Goal: Navigation & Orientation: Find specific page/section

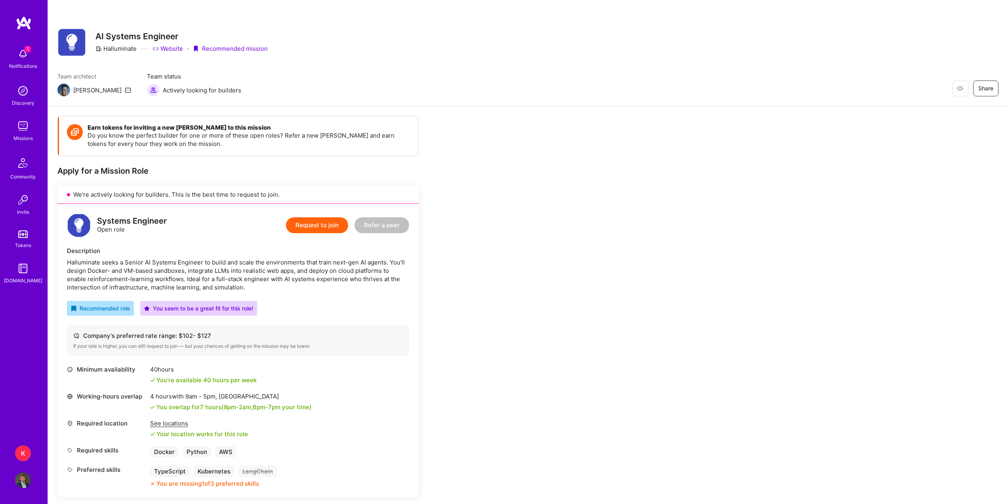
scroll to position [119, 0]
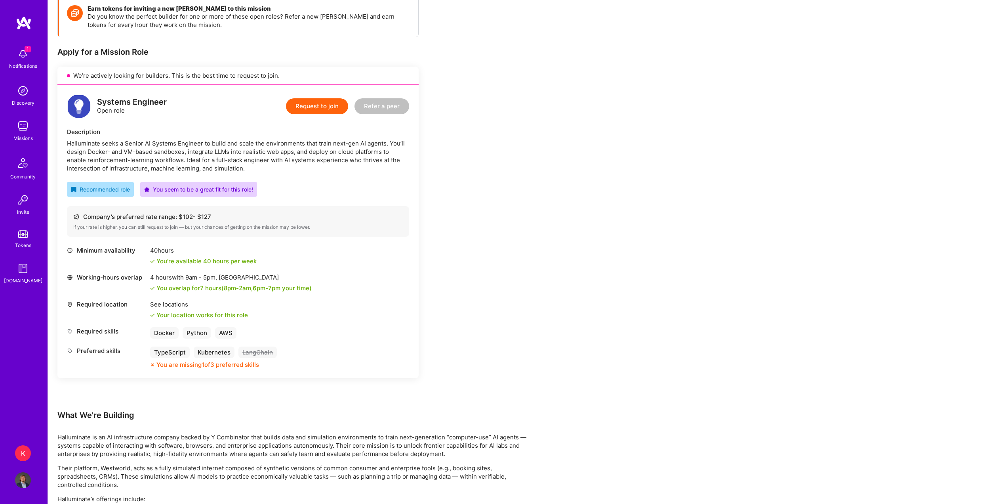
click at [25, 50] on div "1" at bounding box center [23, 54] width 16 height 16
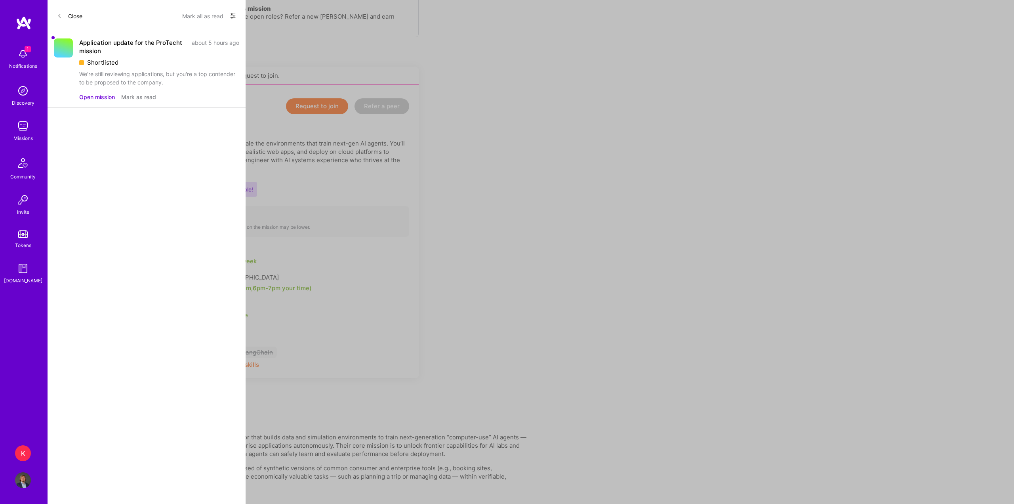
click at [191, 13] on button "Mark all as read" at bounding box center [202, 16] width 41 height 13
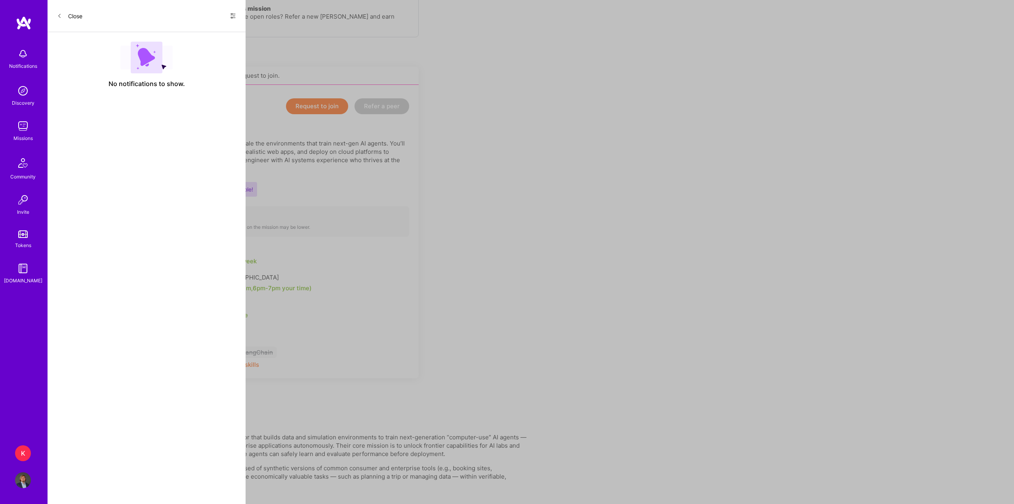
click at [76, 17] on button "Close" at bounding box center [69, 16] width 25 height 13
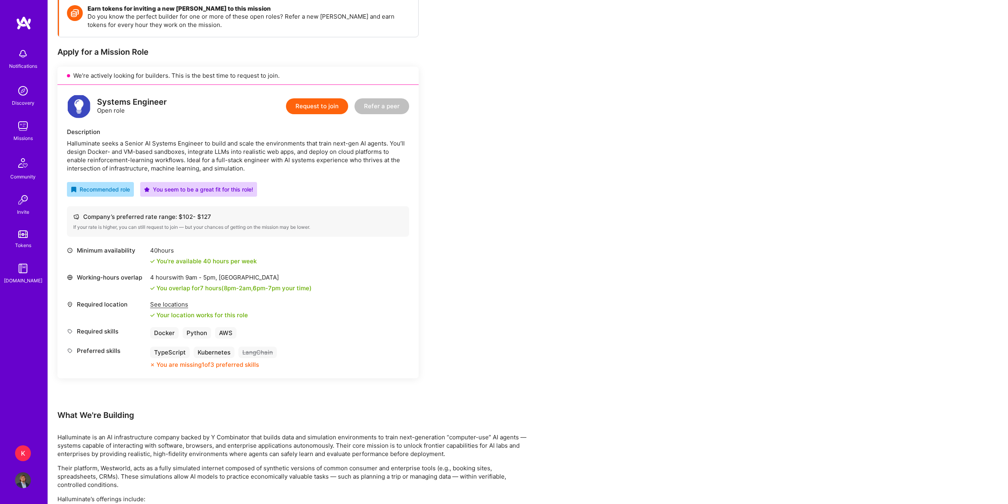
click at [25, 130] on img at bounding box center [23, 126] width 16 height 16
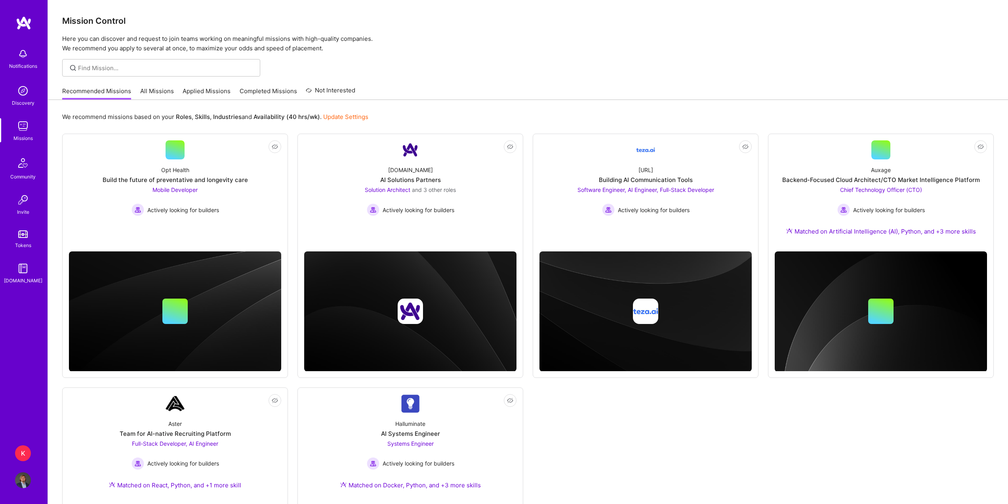
click at [218, 91] on link "Applied Missions" at bounding box center [207, 93] width 48 height 13
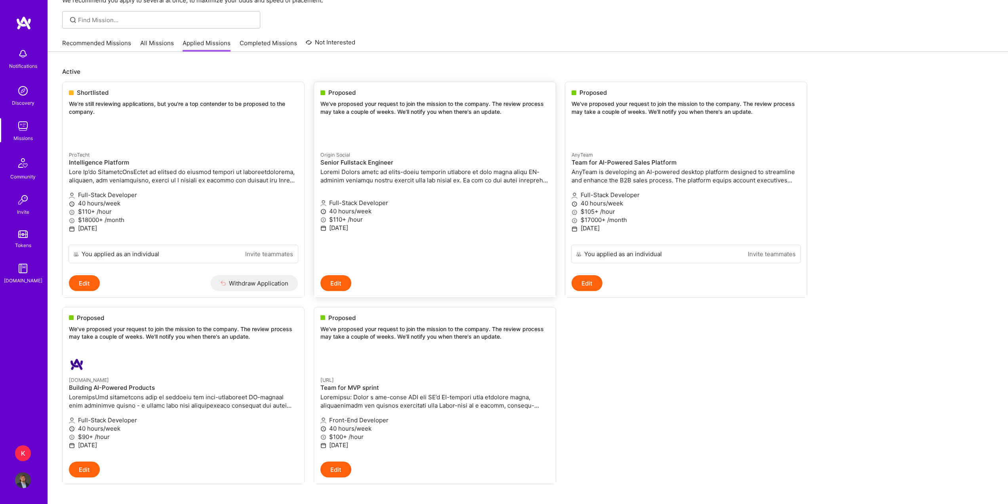
scroll to position [40, 0]
